Goal: Task Accomplishment & Management: Manage account settings

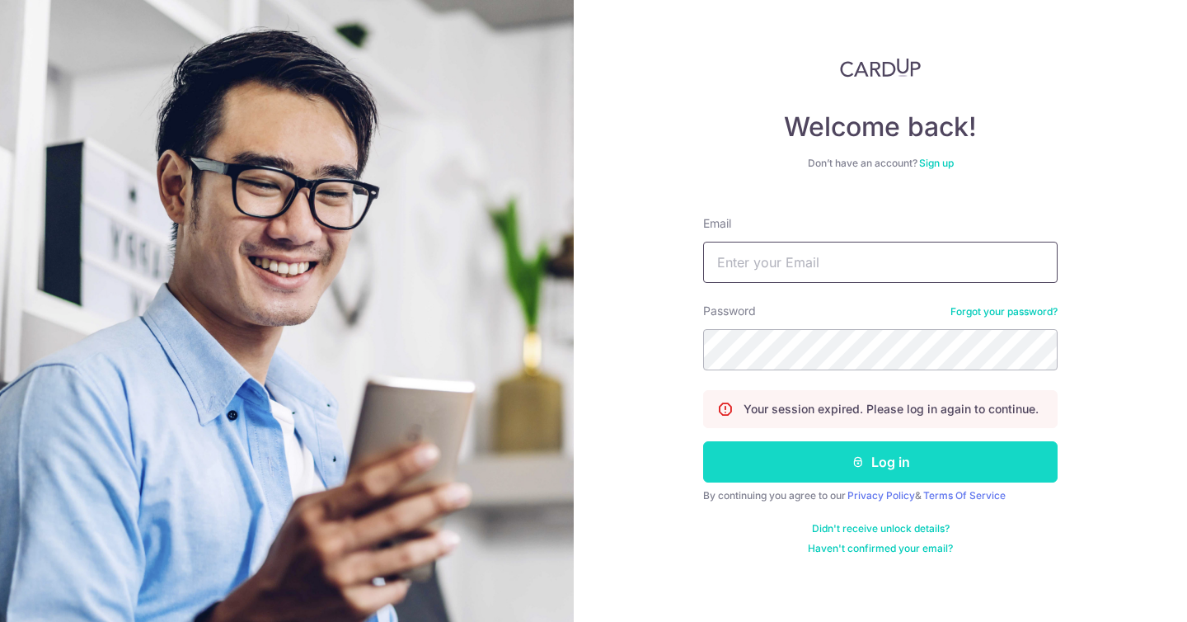
type input "[PERSON_NAME][EMAIL_ADDRESS][DOMAIN_NAME]"
click at [962, 455] on button "Log in" at bounding box center [880, 461] width 355 height 41
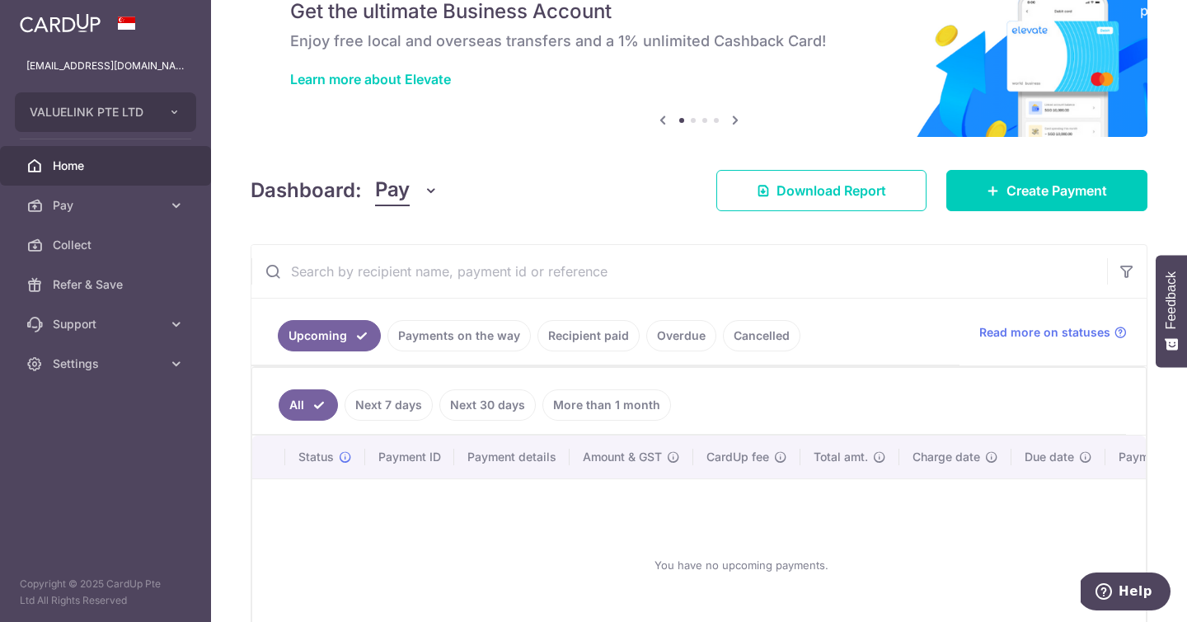
scroll to position [94, 0]
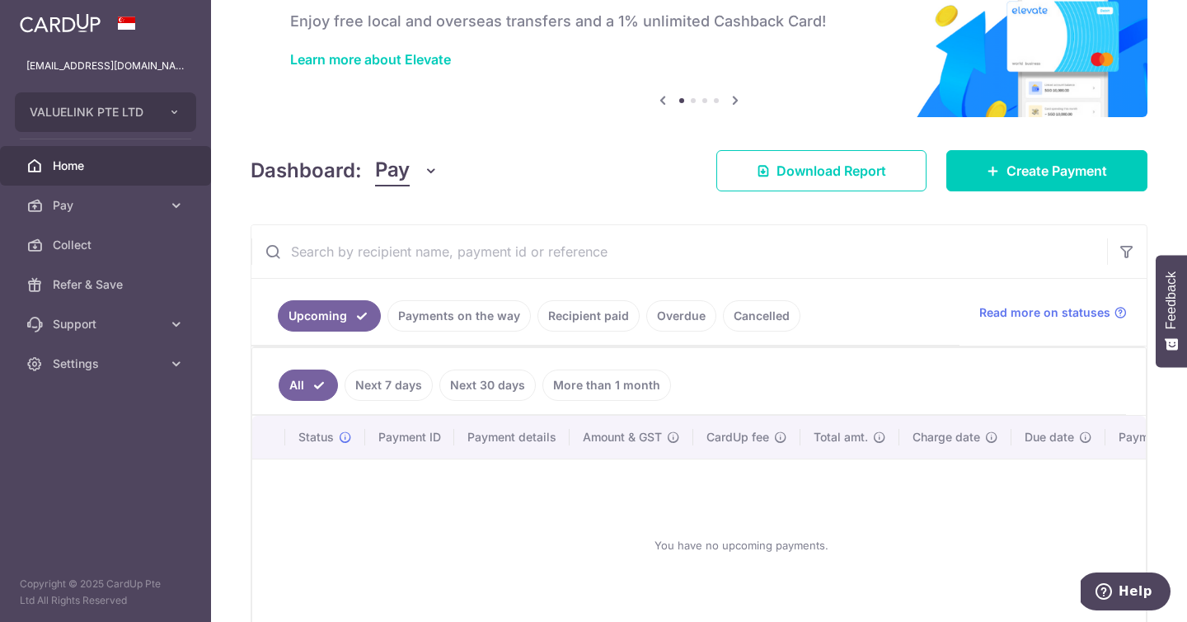
click at [598, 318] on link "Recipient paid" at bounding box center [589, 315] width 102 height 31
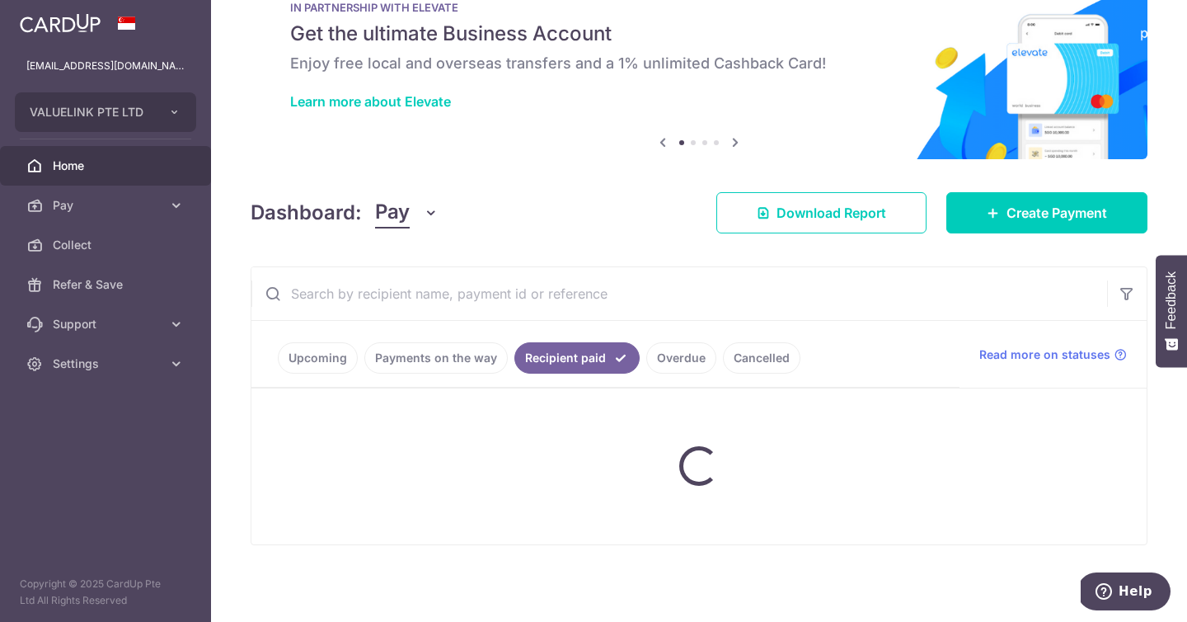
scroll to position [62, 0]
